Goal: Task Accomplishment & Management: Manage account settings

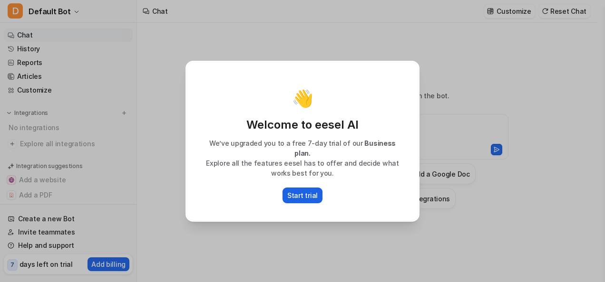
click at [312, 198] on button "Start trial" at bounding box center [302, 196] width 40 height 16
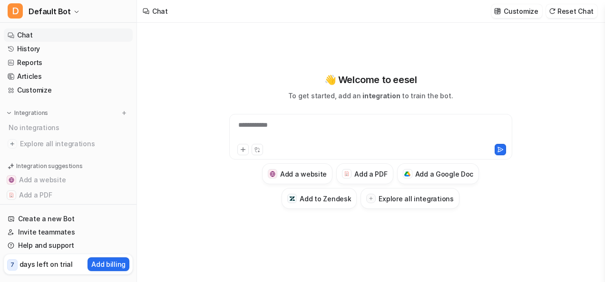
click at [22, 30] on link "Chat" at bounding box center [68, 35] width 129 height 13
click at [49, 55] on link "History" at bounding box center [68, 48] width 129 height 13
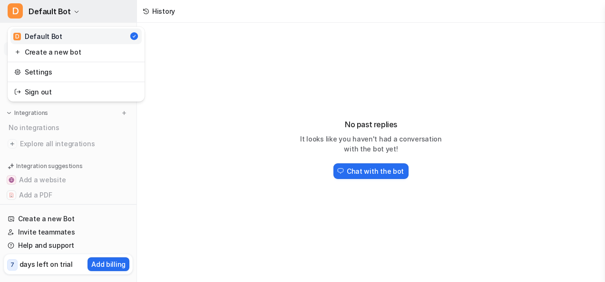
click at [23, 13] on button "D Default Bot" at bounding box center [68, 11] width 136 height 23
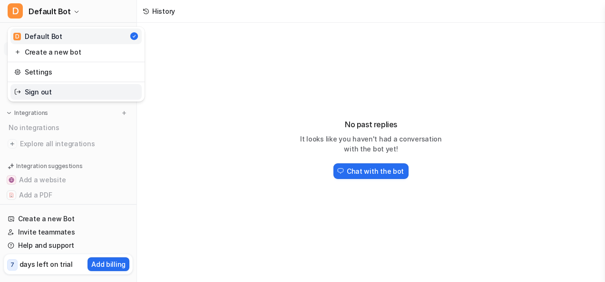
click at [68, 95] on link "Sign out" at bounding box center [75, 92] width 131 height 16
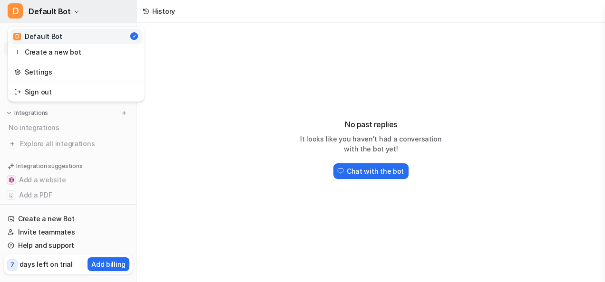
click at [60, 14] on span "Default Bot" at bounding box center [50, 11] width 42 height 13
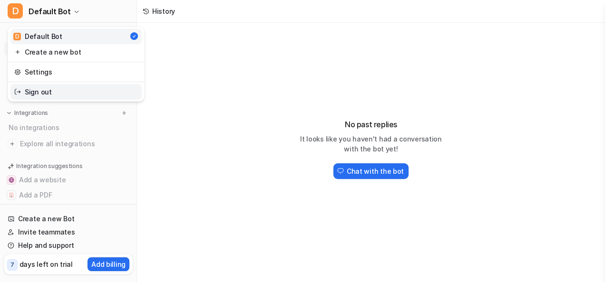
click at [75, 85] on link "Sign out" at bounding box center [75, 92] width 131 height 16
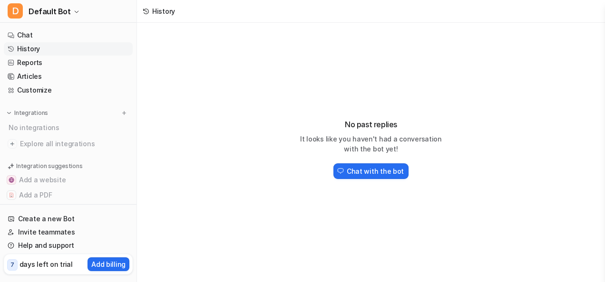
click at [75, 85] on link "Customize" at bounding box center [68, 90] width 129 height 13
